Goal: Find specific page/section: Find specific page/section

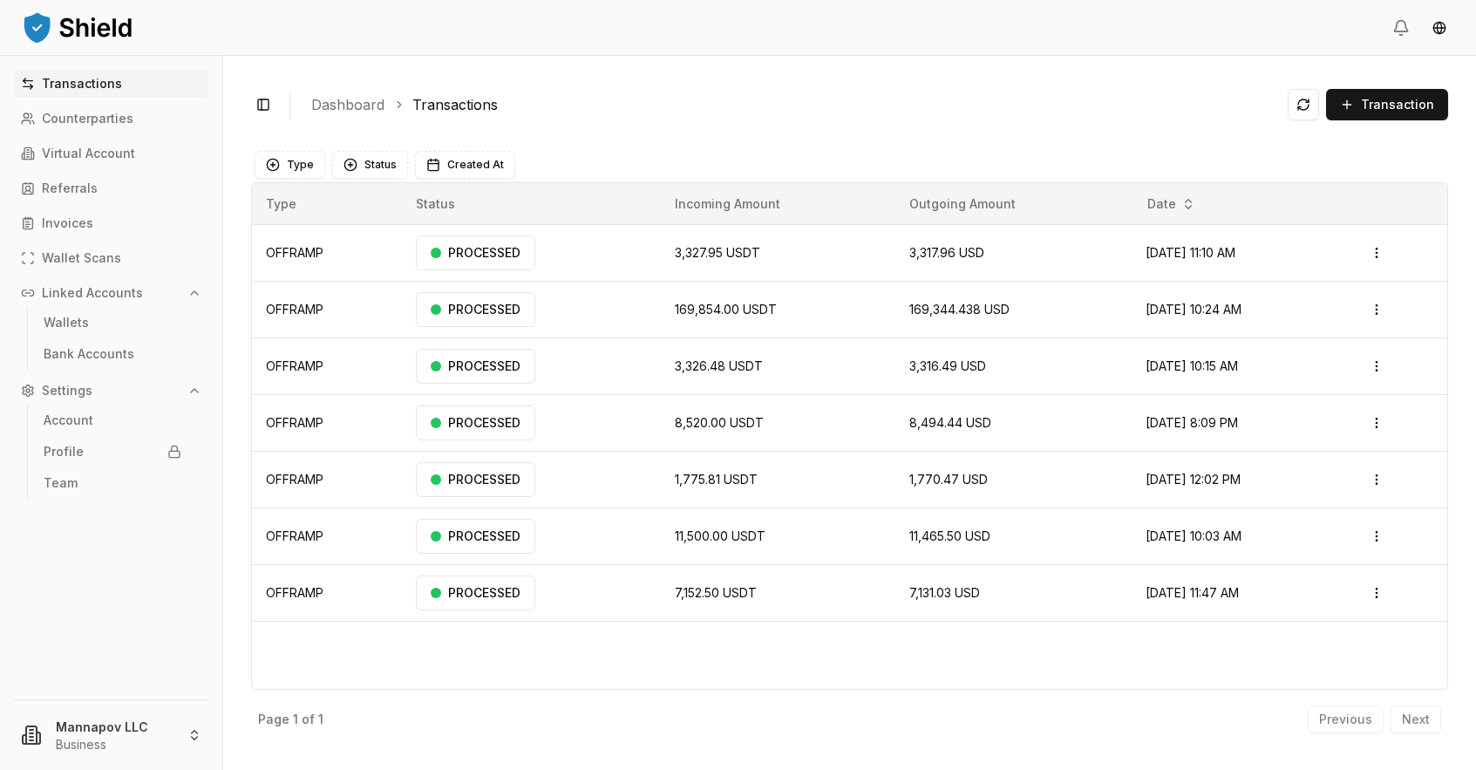
click at [797, 66] on div "Toggle Sidebar Dashboard Transactions Transaction OFFRAMP 3,327.95 USDT 3,317.9…" at bounding box center [849, 413] width 1253 height 714
click at [1358, 245] on td "Open menu" at bounding box center [1398, 253] width 99 height 57
click at [1382, 249] on html "Transactions Counterparties Virtual Account Referrals Invoices Wallet Scans Lin…" at bounding box center [738, 385] width 1476 height 770
click at [1334, 324] on p "View Details" at bounding box center [1329, 322] width 65 height 10
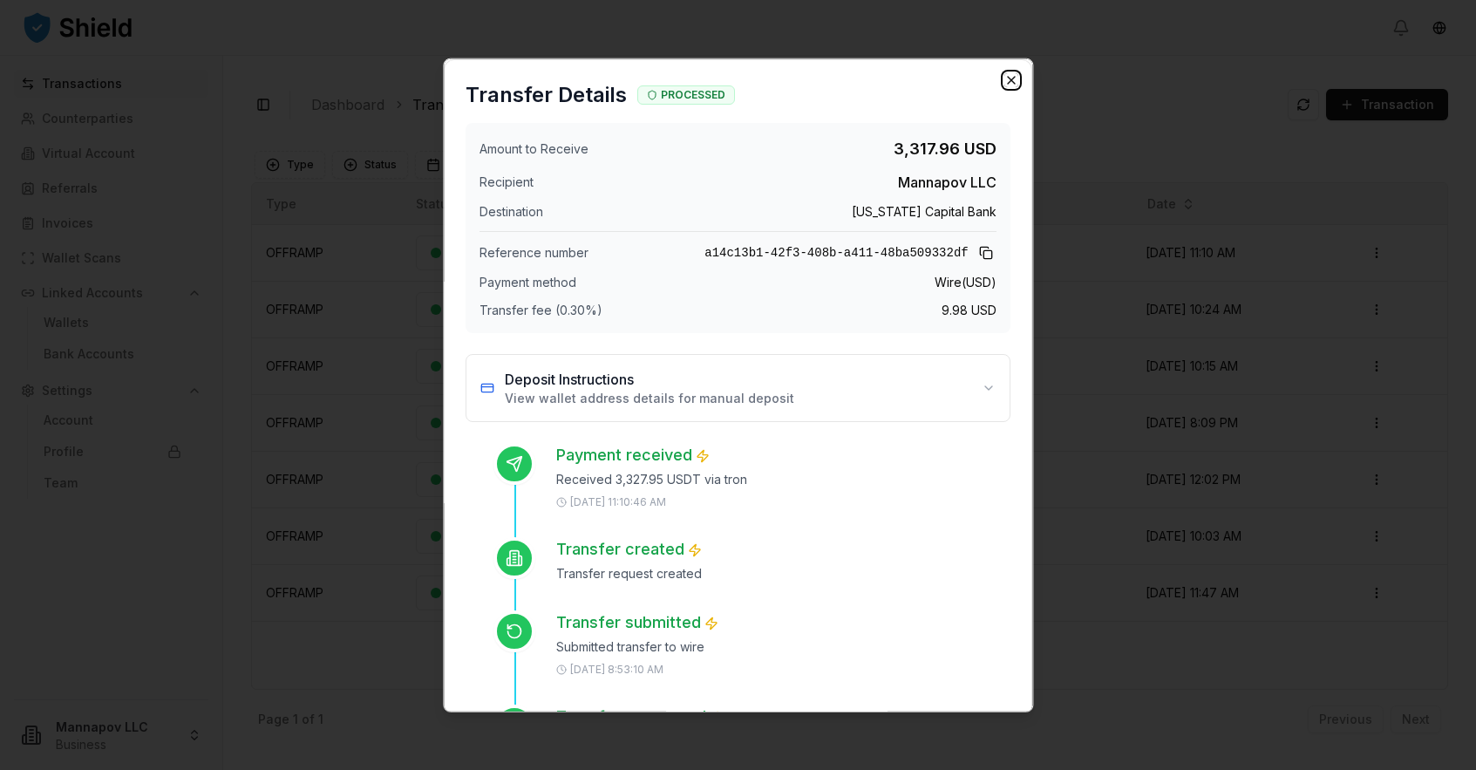
click at [1011, 83] on icon "button" at bounding box center [1011, 79] width 14 height 14
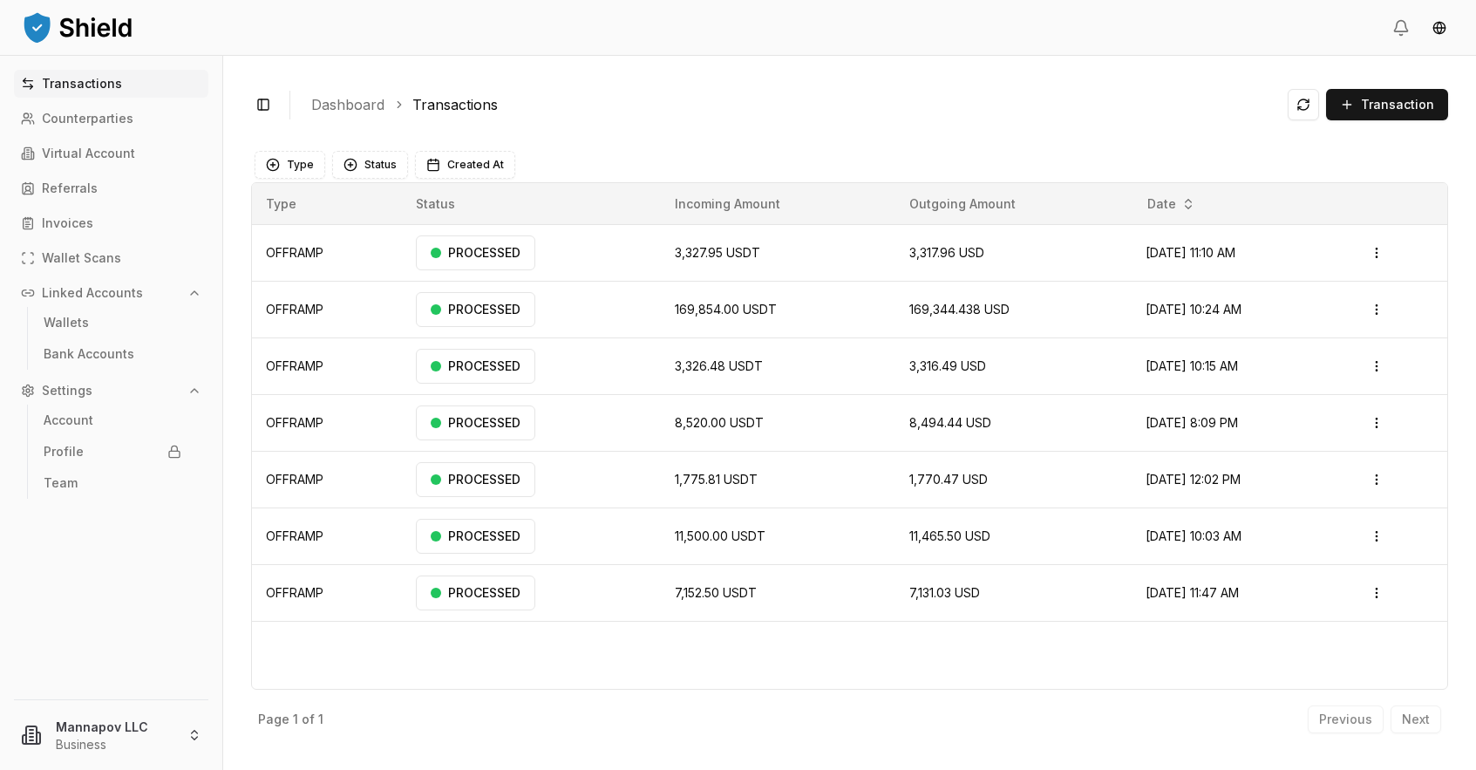
click at [1011, 84] on div "Toggle Sidebar Dashboard Transactions Transaction" at bounding box center [849, 105] width 1197 height 43
